Goal: Navigation & Orientation: Find specific page/section

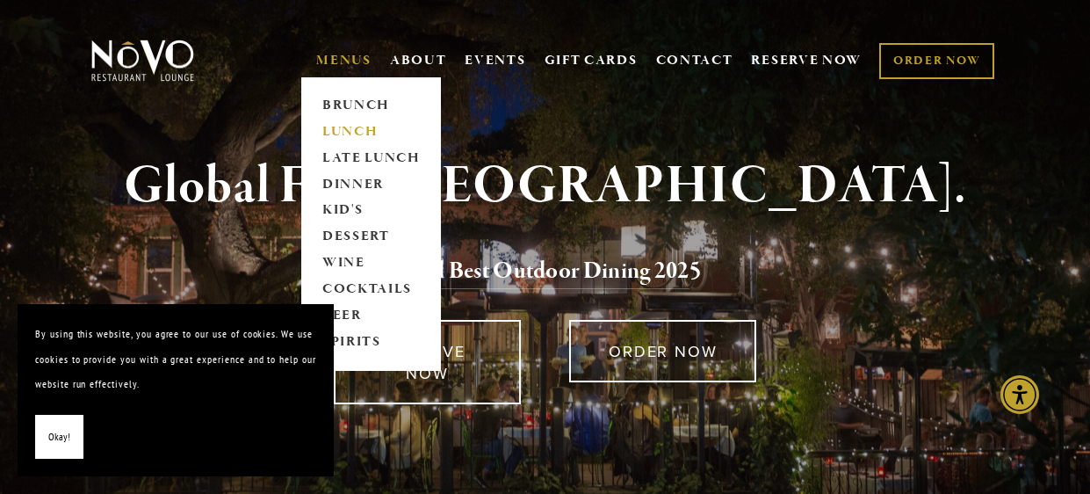
click at [350, 129] on link "LUNCH" at bounding box center [371, 132] width 110 height 26
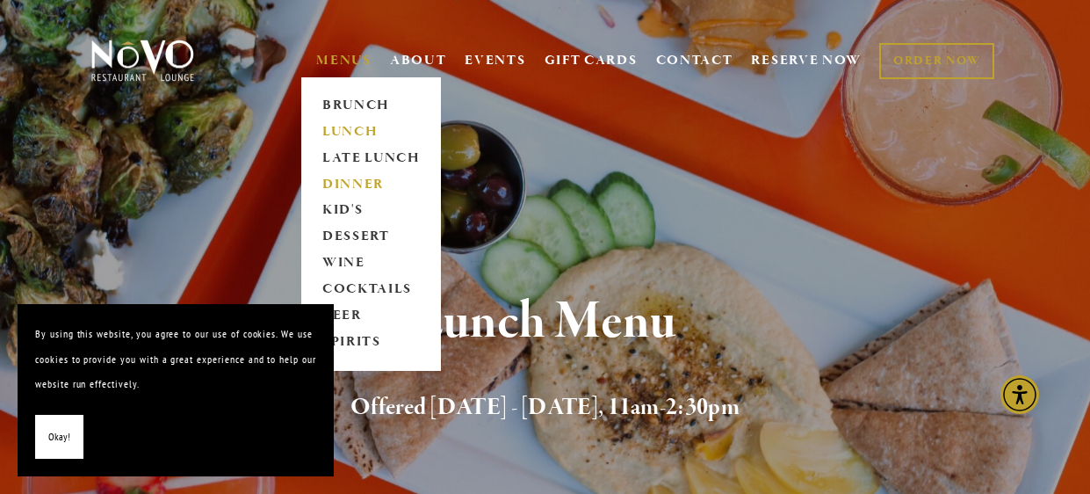
click at [363, 181] on link "DINNER" at bounding box center [371, 184] width 110 height 26
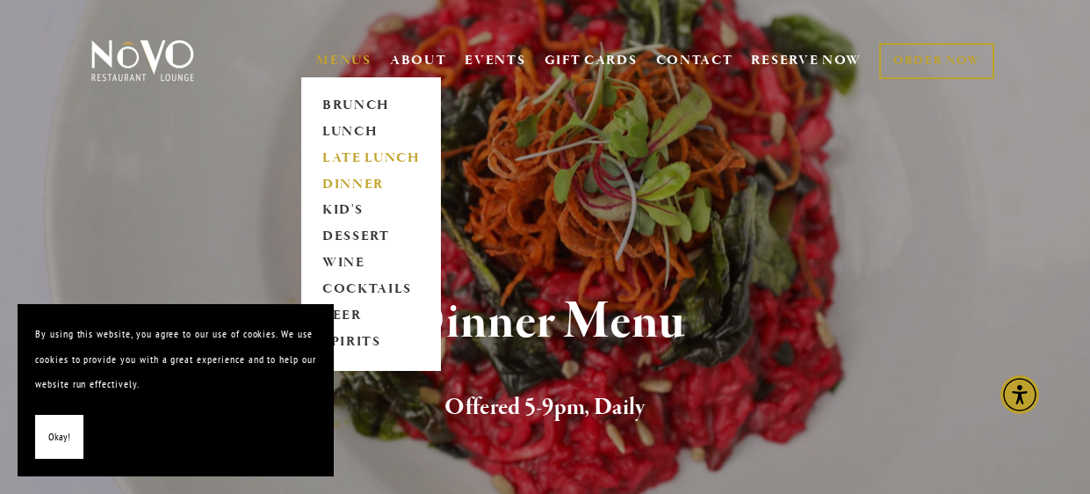
click at [380, 155] on link "LATE LUNCH" at bounding box center [371, 158] width 110 height 26
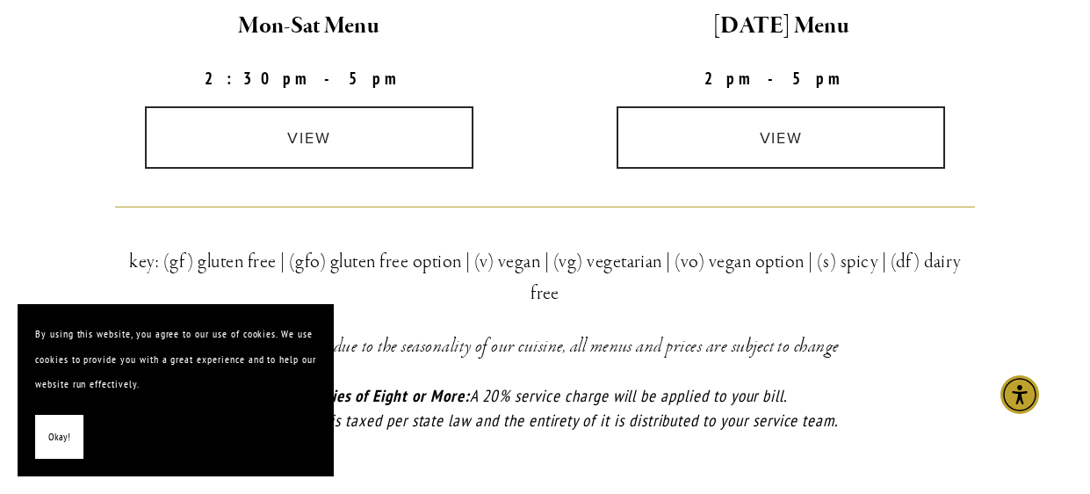
scroll to position [596, 0]
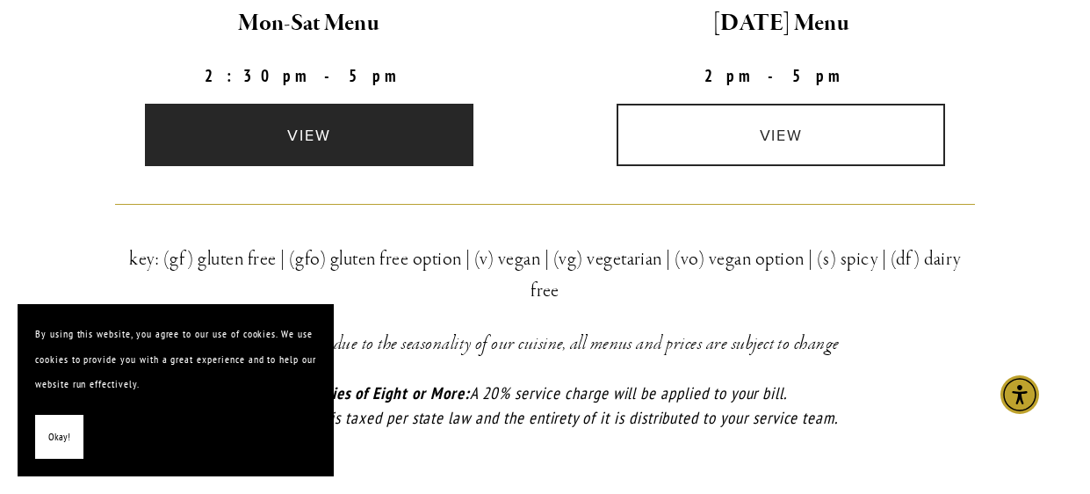
click at [317, 143] on link "view" at bounding box center [309, 135] width 329 height 62
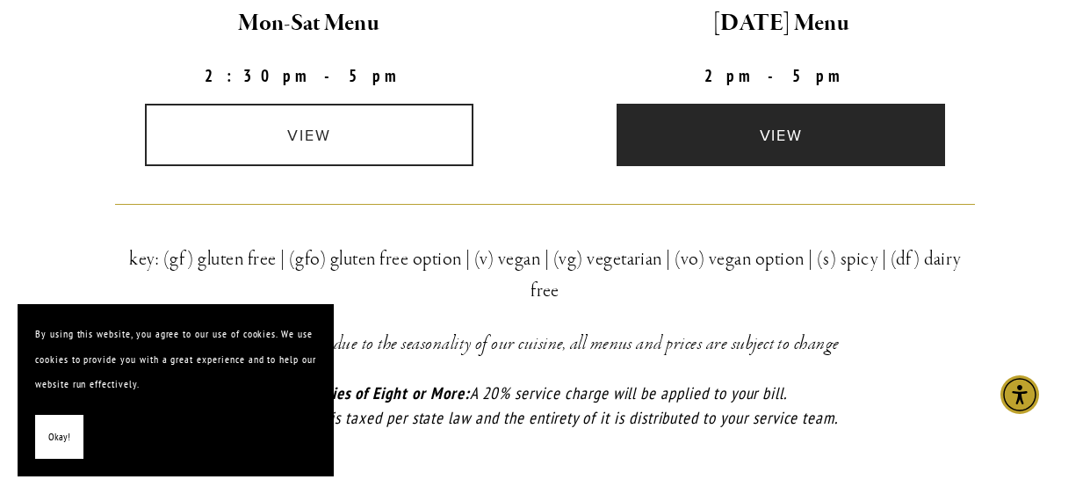
click at [692, 112] on link "view" at bounding box center [781, 135] width 329 height 62
